Goal: Use online tool/utility: Utilize a website feature to perform a specific function

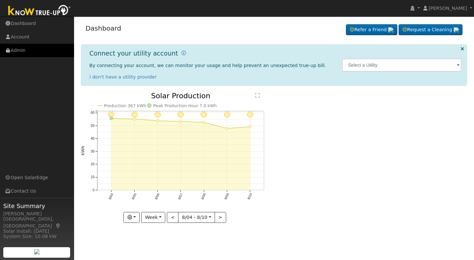
click at [13, 49] on link "Admin" at bounding box center [37, 50] width 74 height 13
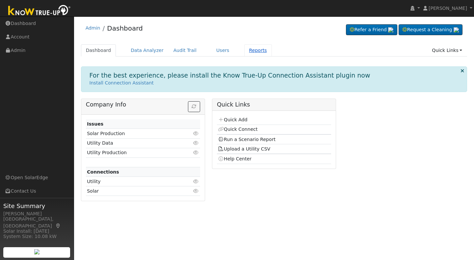
click at [245, 50] on link "Reports" at bounding box center [258, 50] width 28 height 12
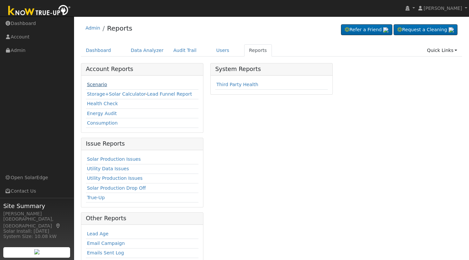
click at [88, 83] on link "Scenario" at bounding box center [97, 84] width 20 height 5
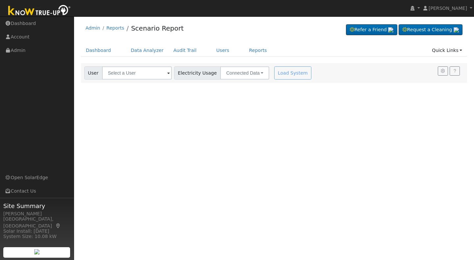
click at [167, 72] on span at bounding box center [168, 74] width 3 height 8
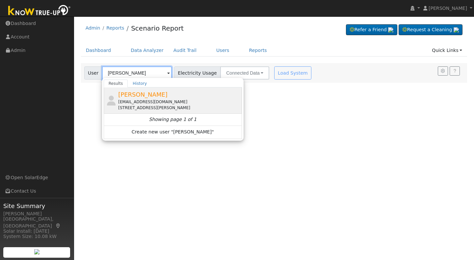
type input "Danny Ramirez"
click at [134, 98] on span "Danny Ramirez" at bounding box center [142, 94] width 49 height 7
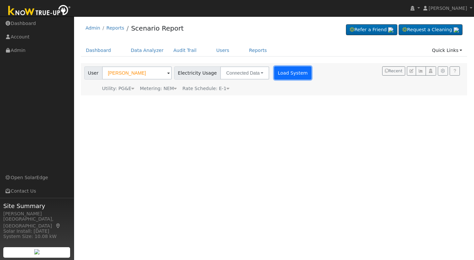
click at [285, 75] on button "Load System" at bounding box center [293, 72] width 38 height 13
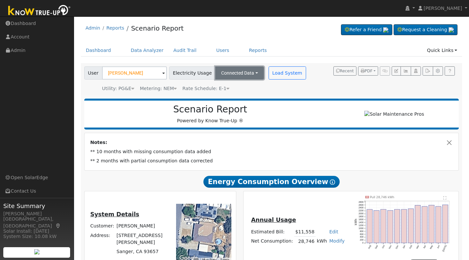
click at [250, 71] on button "Connected Data" at bounding box center [239, 72] width 49 height 13
click at [225, 95] on link "Estimated Data" at bounding box center [240, 96] width 47 height 9
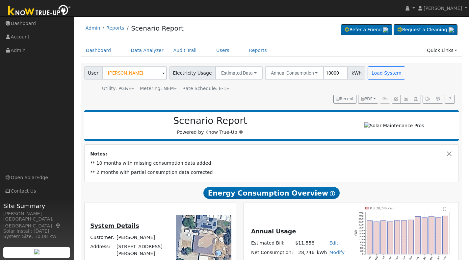
type input "10000"
click at [308, 97] on div "User Danny Ramirez Account Default Account Default Account 1246 Hume Drive, San…" at bounding box center [270, 83] width 375 height 39
click at [374, 72] on button "Load System" at bounding box center [387, 72] width 38 height 13
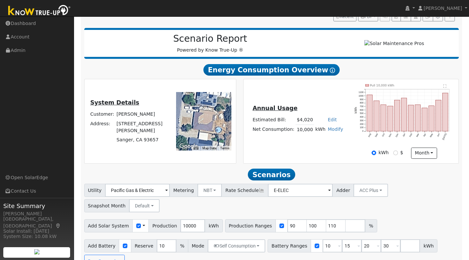
scroll to position [84, 0]
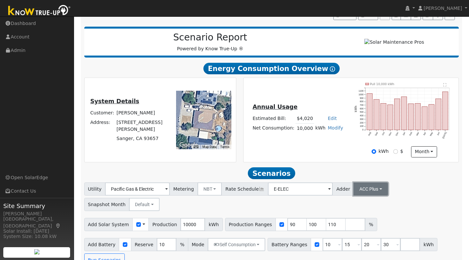
click at [366, 190] on button "ACC Plus" at bounding box center [370, 189] width 35 height 13
click at [348, 225] on link "SB-535" at bounding box center [363, 222] width 46 height 9
click at [345, 228] on input "number" at bounding box center [355, 224] width 20 height 13
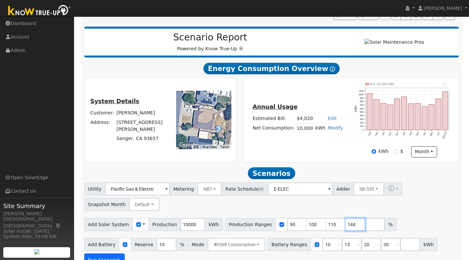
type input "144"
click at [105, 258] on button "Run Scenarios" at bounding box center [104, 260] width 40 height 13
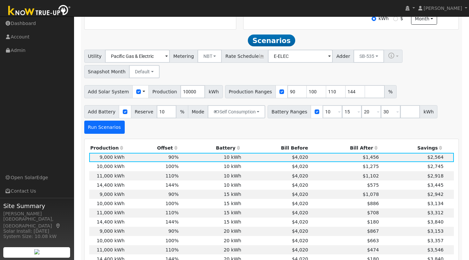
scroll to position [234, 0]
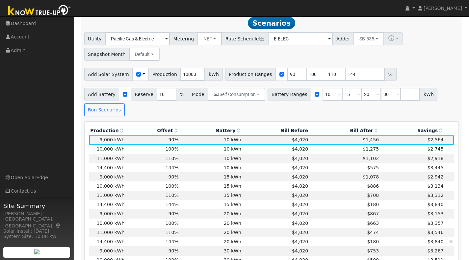
click at [215, 244] on td "20 kWh" at bounding box center [211, 241] width 63 height 9
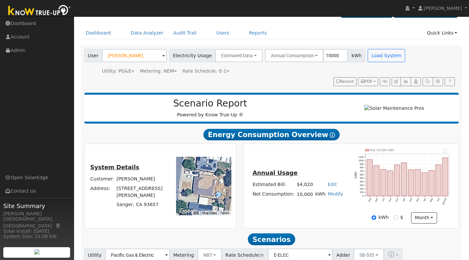
scroll to position [10, 0]
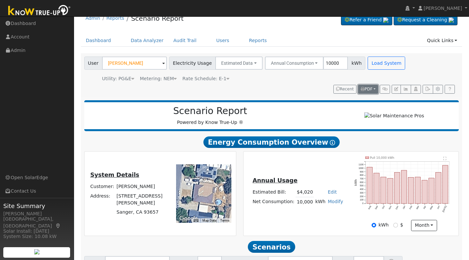
click at [365, 88] on span "PDF" at bounding box center [367, 89] width 12 height 5
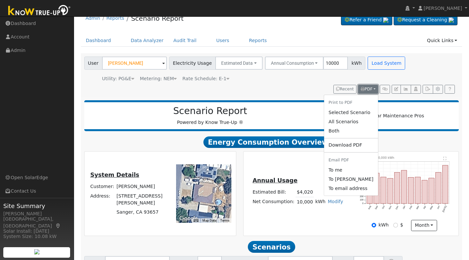
click at [365, 88] on span "PDF" at bounding box center [367, 89] width 12 height 5
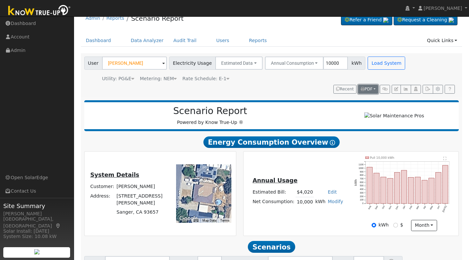
click at [365, 89] on span "PDF" at bounding box center [367, 89] width 12 height 5
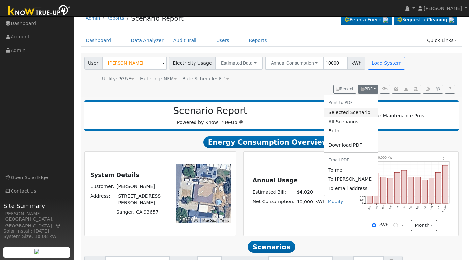
click at [348, 111] on link "Selected Scenario" at bounding box center [351, 112] width 54 height 9
